Goal: Task Accomplishment & Management: Use online tool/utility

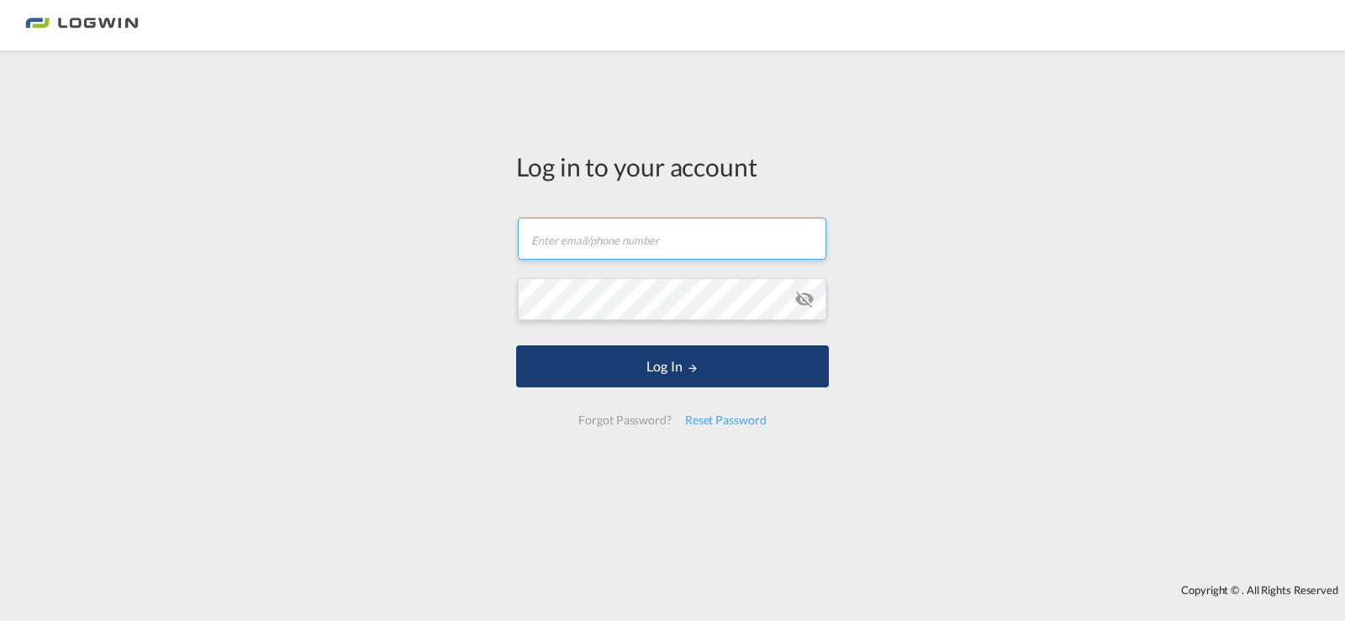
type input "[PERSON_NAME][EMAIL_ADDRESS][PERSON_NAME][DOMAIN_NAME]"
click at [672, 375] on button "Log In" at bounding box center [672, 366] width 313 height 42
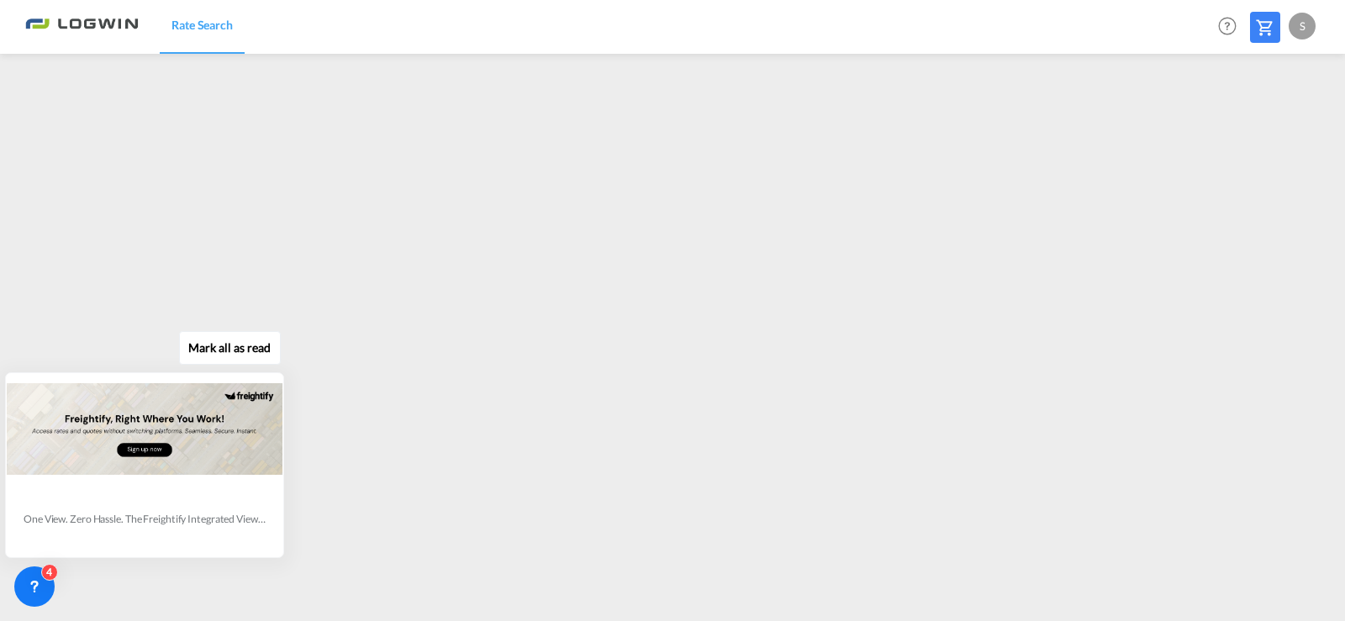
click at [286, 467] on div "[PERSON_NAME] all as read One View. Zero Hassle. The Freightify Integrated View…" at bounding box center [149, 441] width 304 height 233
click at [172, 462] on div at bounding box center [145, 428] width 276 height 109
